Goal: Task Accomplishment & Management: Manage account settings

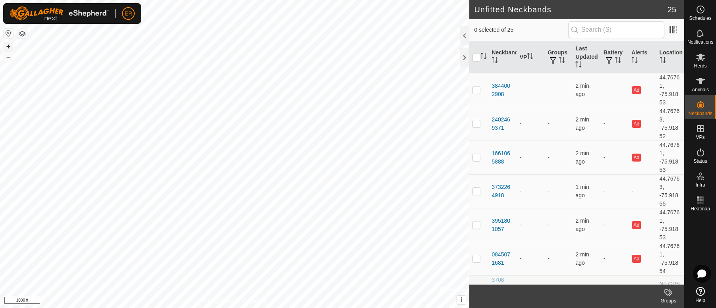
click at [9, 46] on button "+" at bounding box center [9, 47] width 10 height 10
click at [8, 47] on button "+" at bounding box center [9, 47] width 10 height 10
click at [125, 14] on span "ER" at bounding box center [128, 14] width 8 height 8
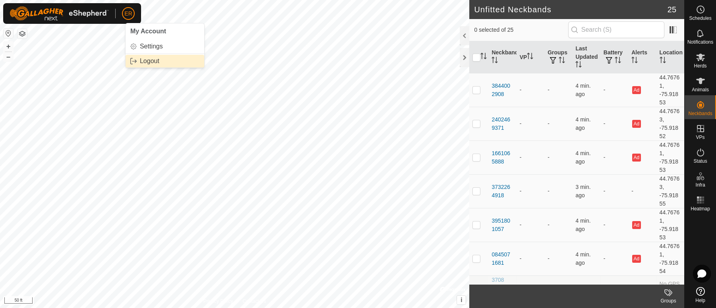
click at [150, 61] on link "Logout" at bounding box center [165, 61] width 79 height 13
